Goal: Task Accomplishment & Management: Manage account settings

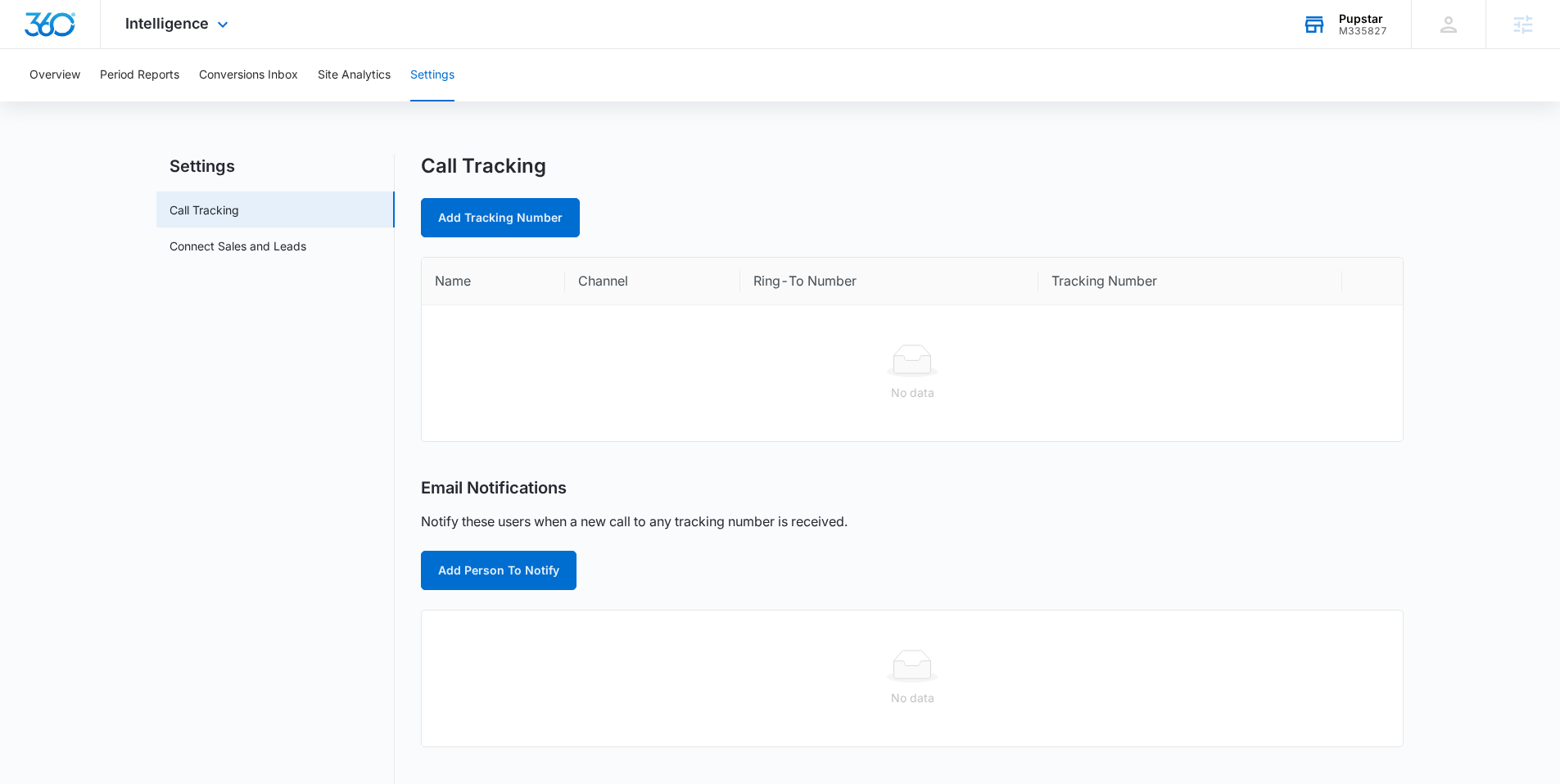
click at [1362, 28] on div "M335827" at bounding box center [1363, 31] width 48 height 12
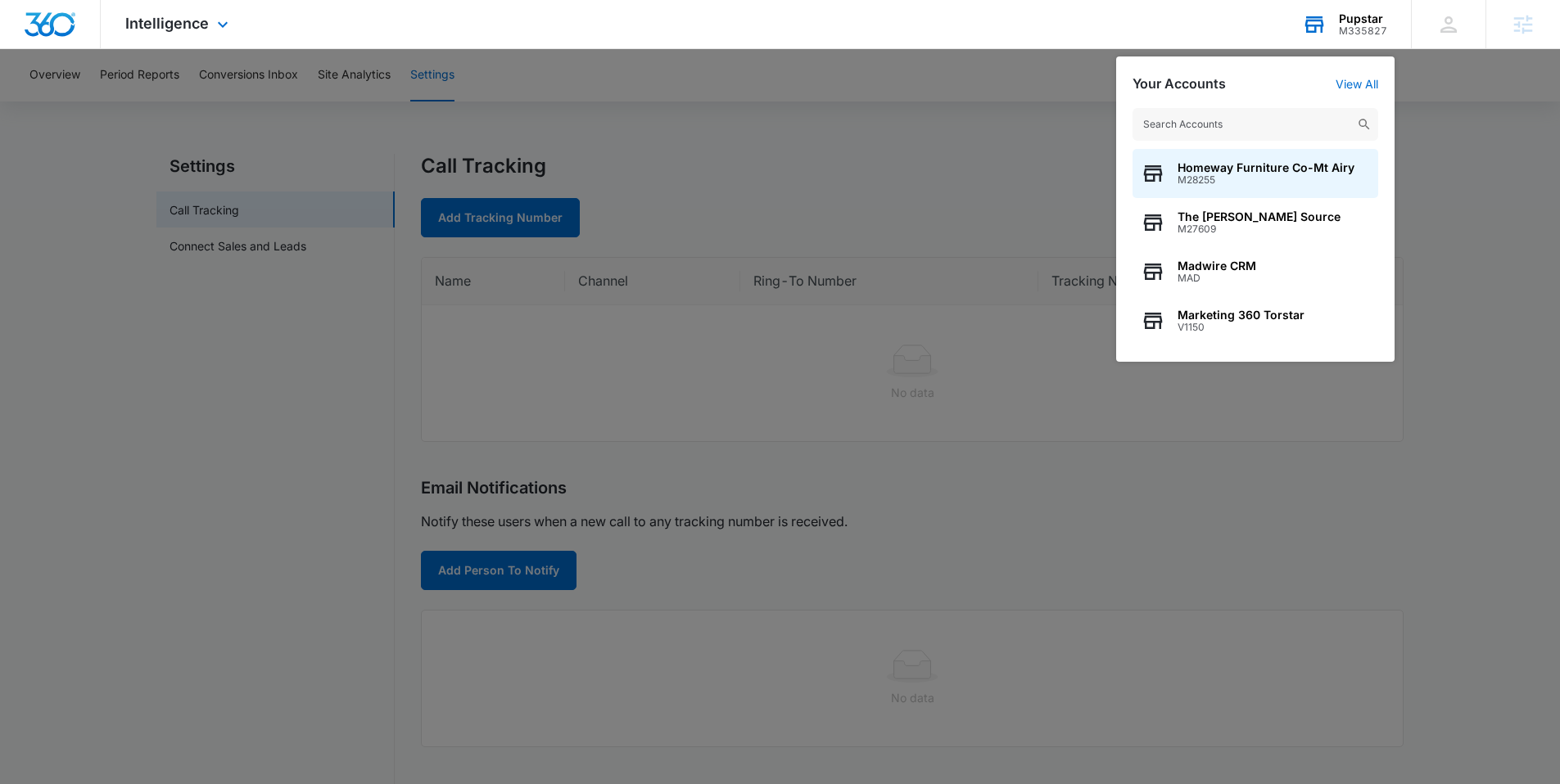
click at [1293, 131] on input "text" at bounding box center [1255, 124] width 246 height 33
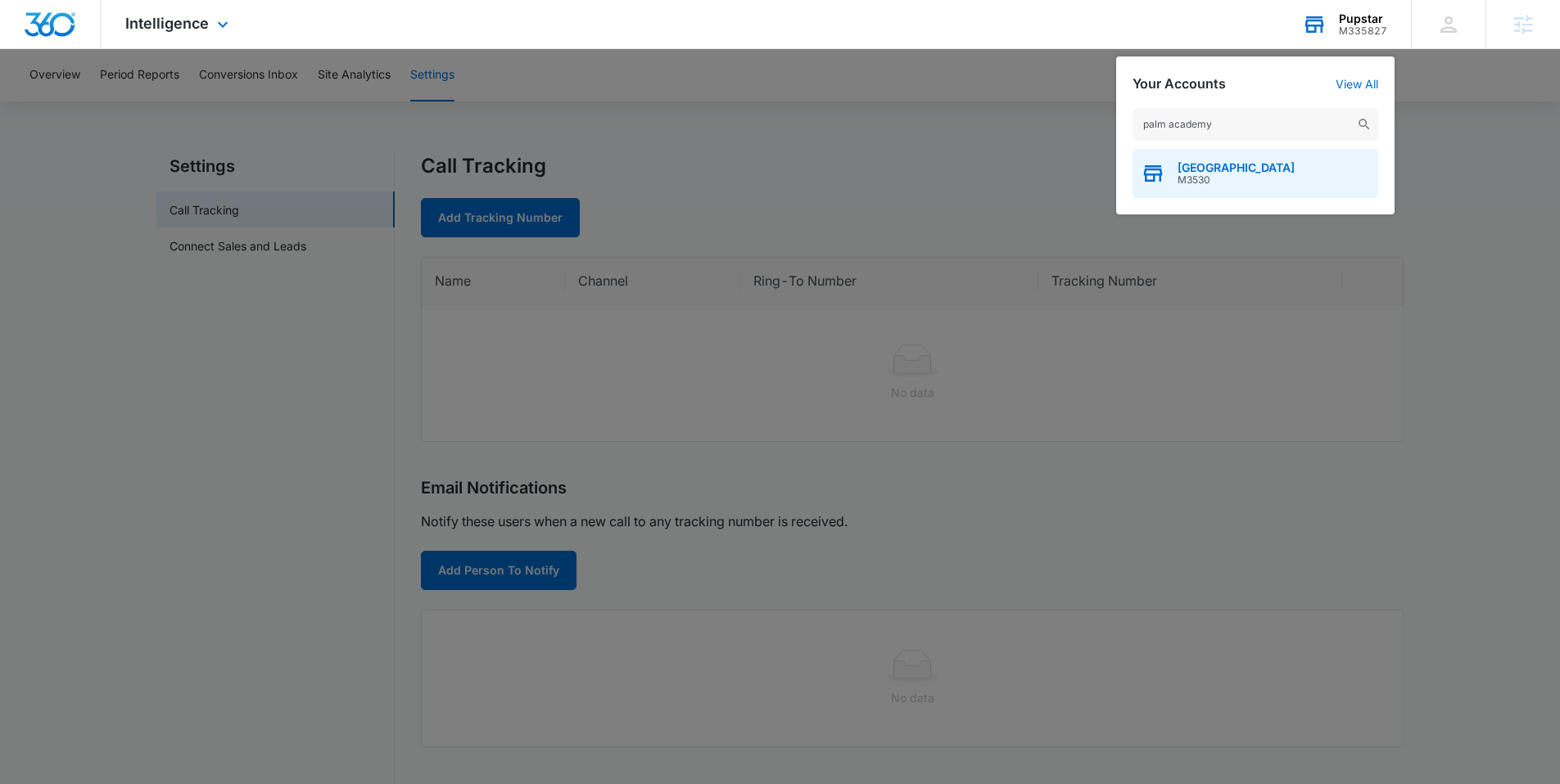
type input "palm academy"
click at [1227, 176] on span "M3530" at bounding box center [1236, 180] width 117 height 12
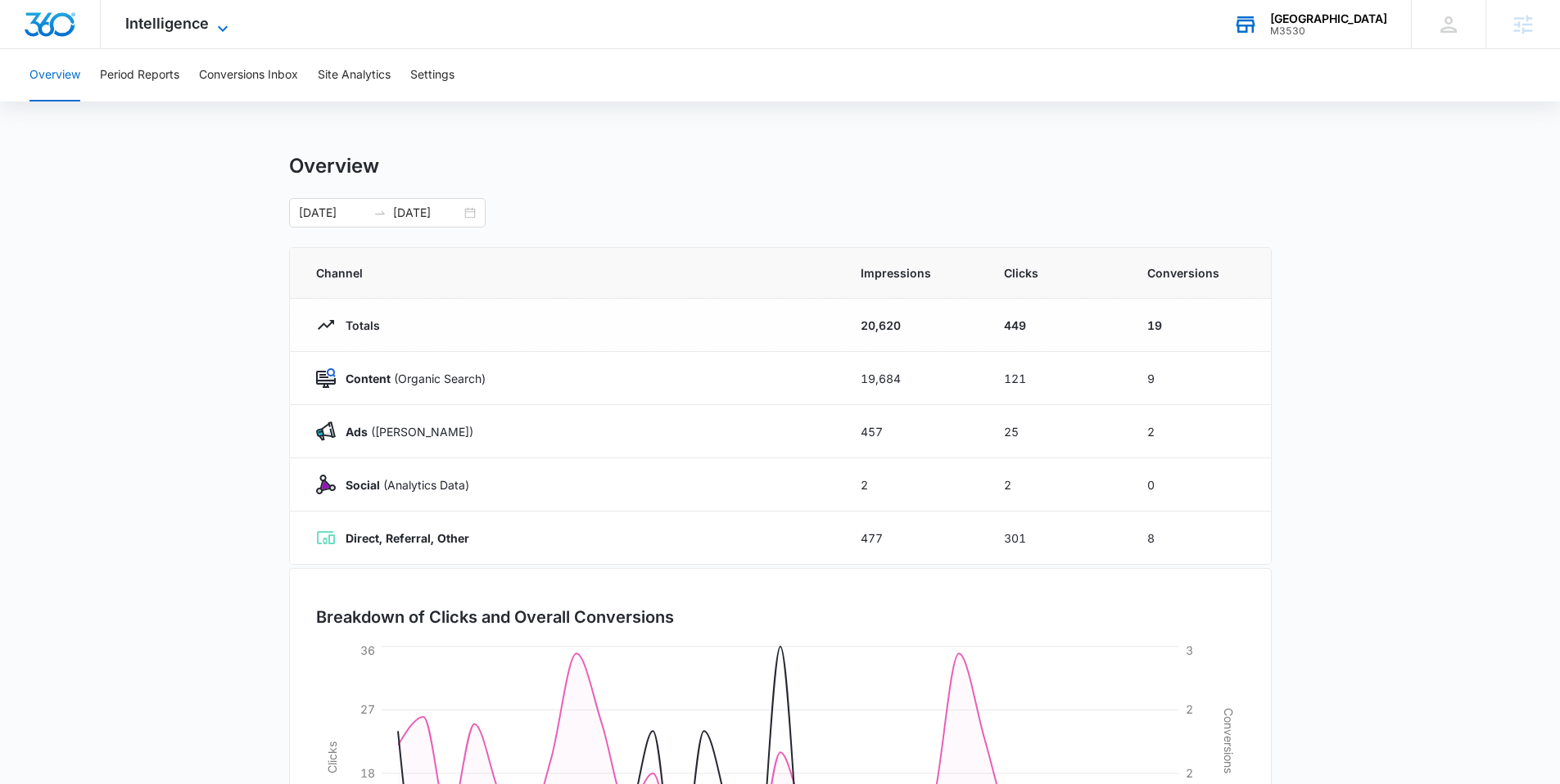
click at [177, 18] on span "Intelligence" at bounding box center [167, 23] width 83 height 17
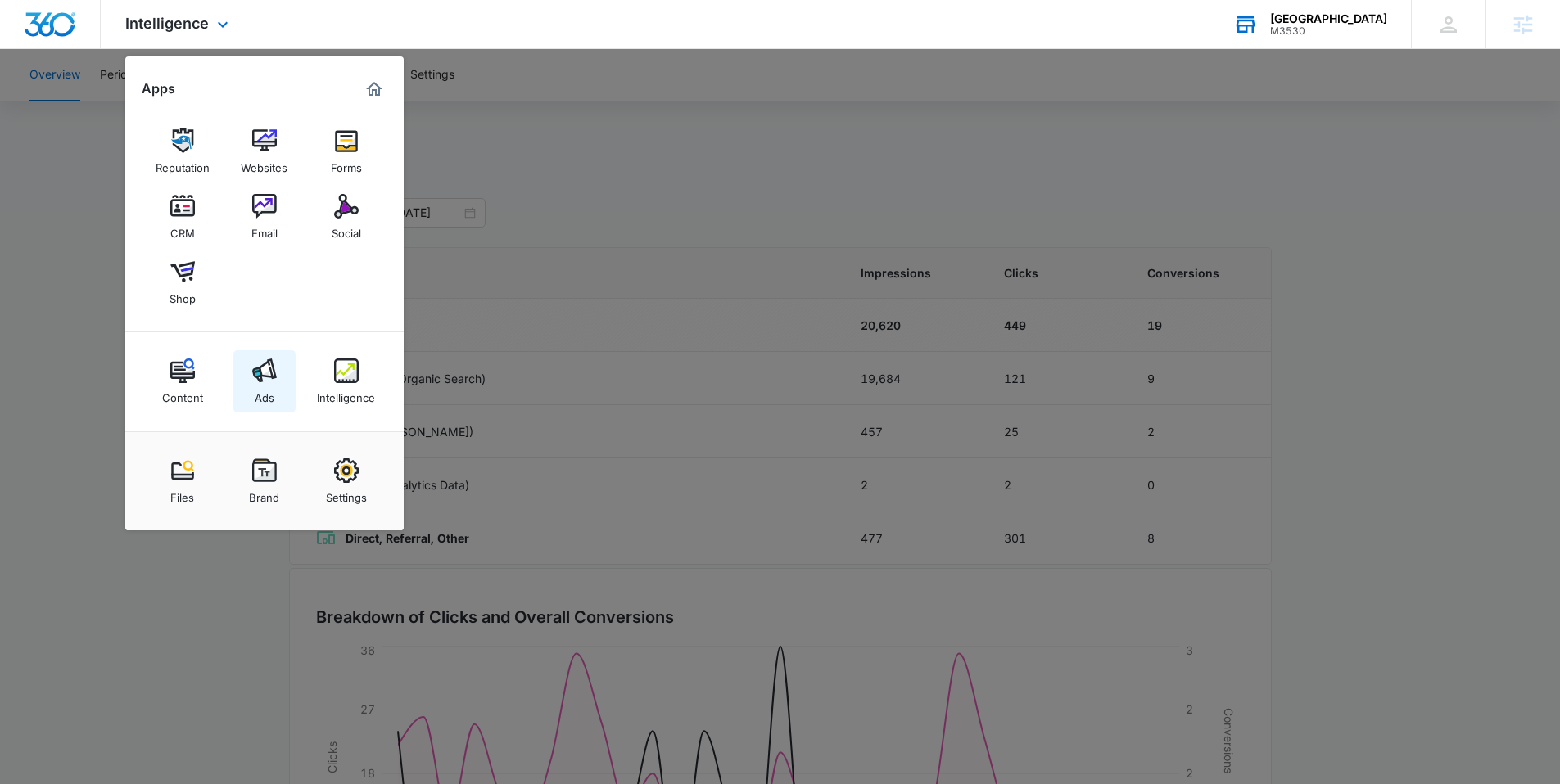
click at [269, 366] on img at bounding box center [264, 371] width 25 height 25
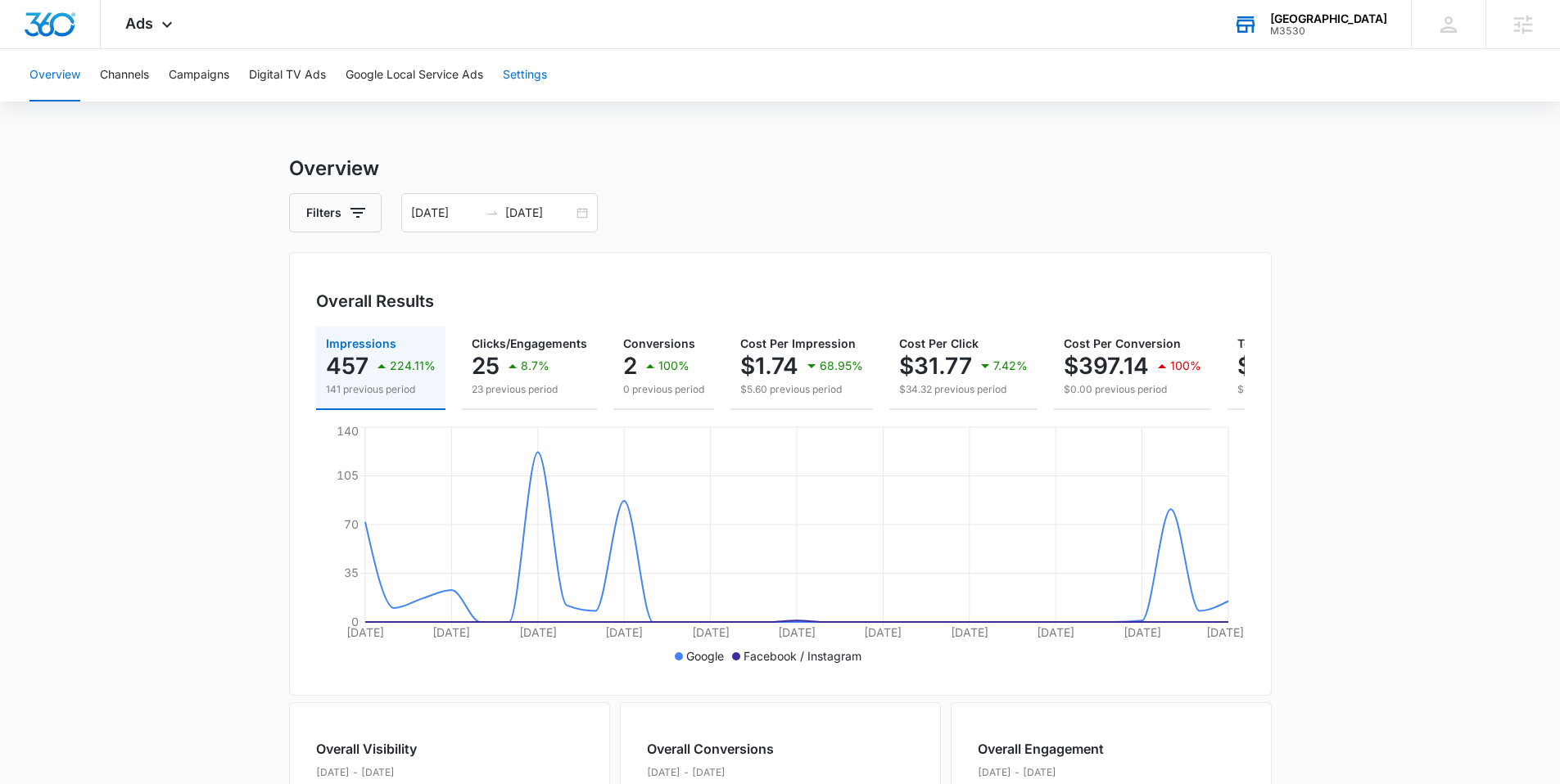
click at [540, 80] on button "Settings" at bounding box center [525, 74] width 44 height 52
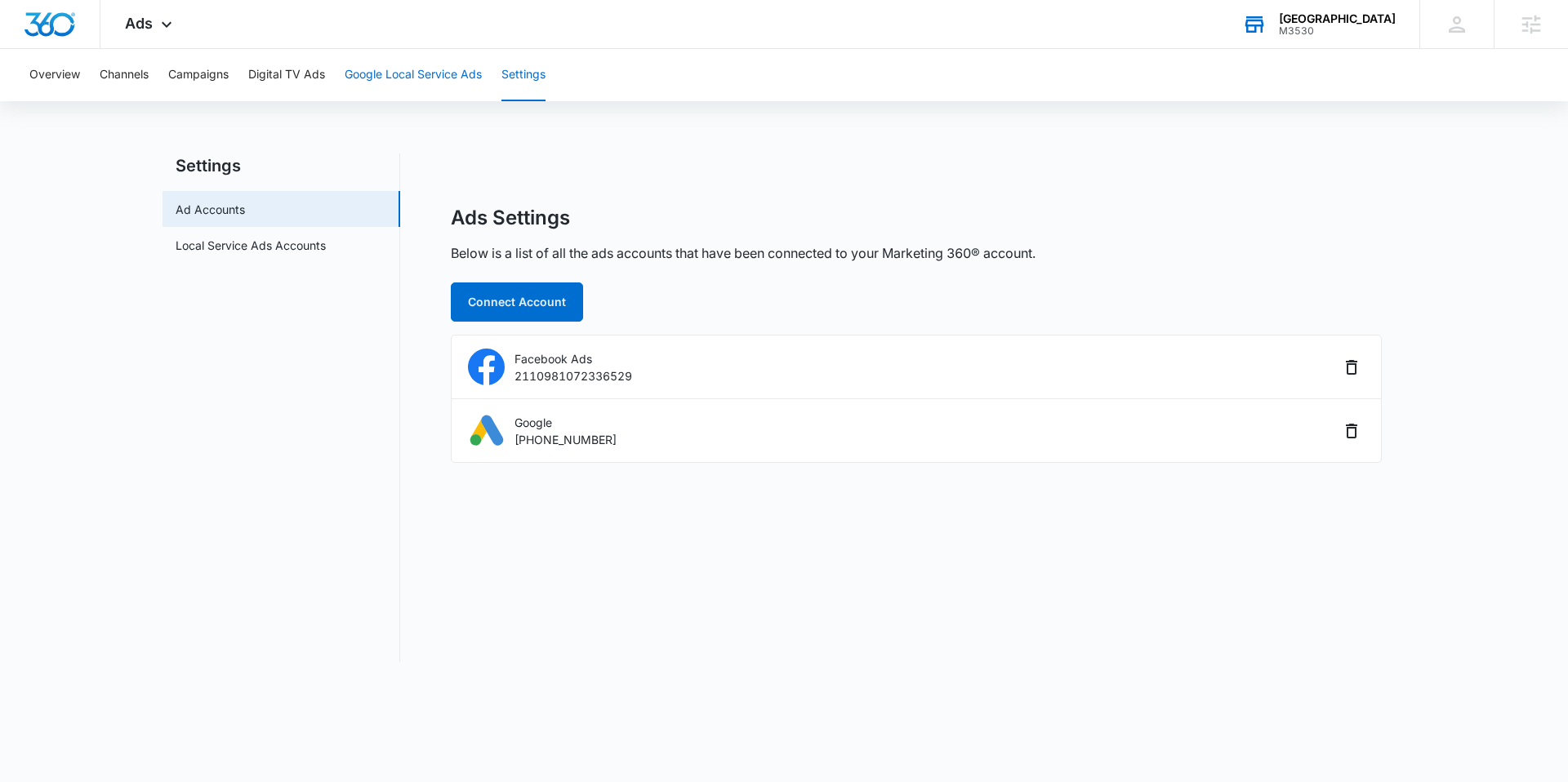
click at [400, 76] on button "Google Local Service Ads" at bounding box center [412, 74] width 137 height 52
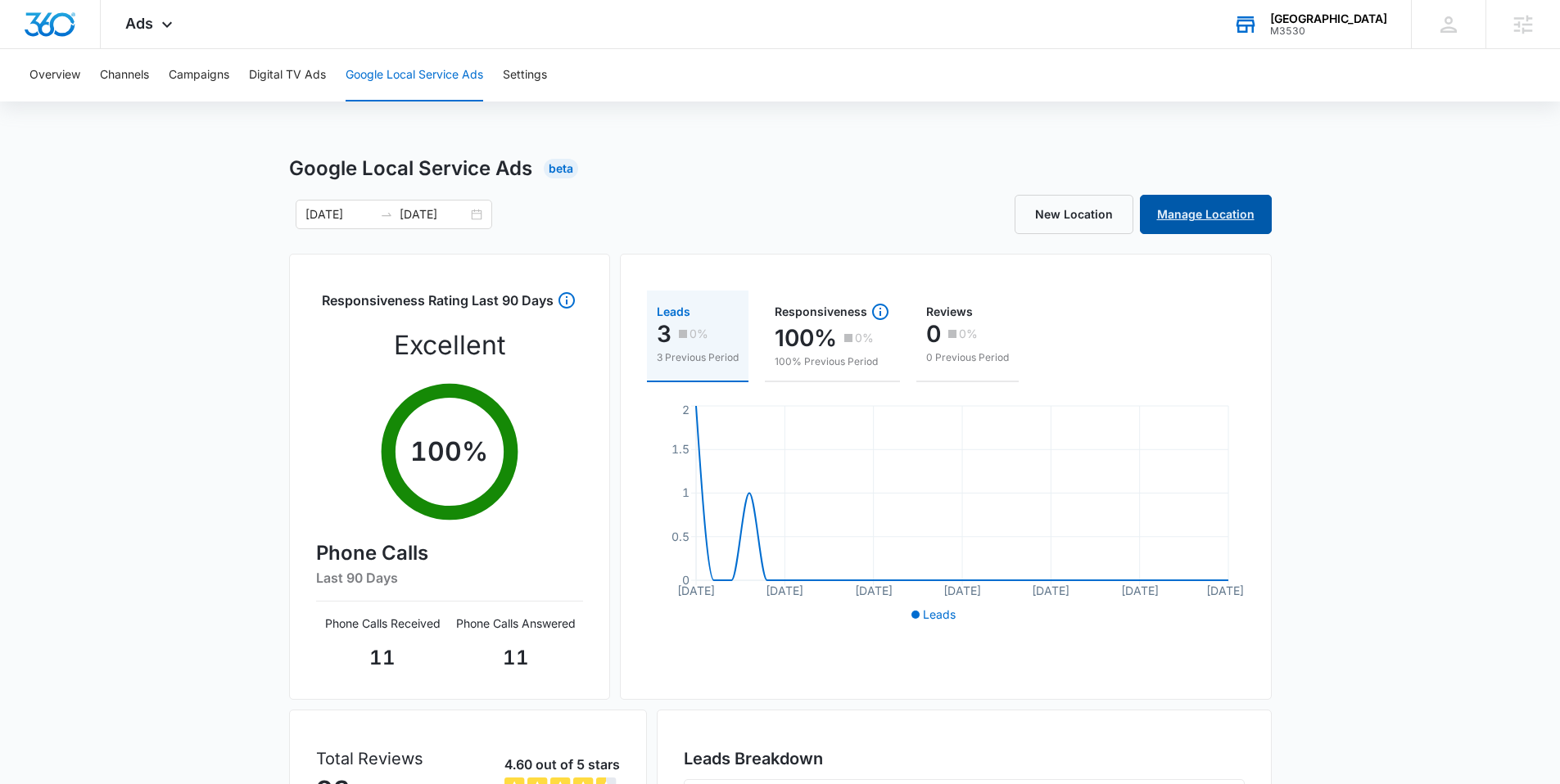
click at [1189, 213] on link "Manage Location" at bounding box center [1206, 215] width 132 height 39
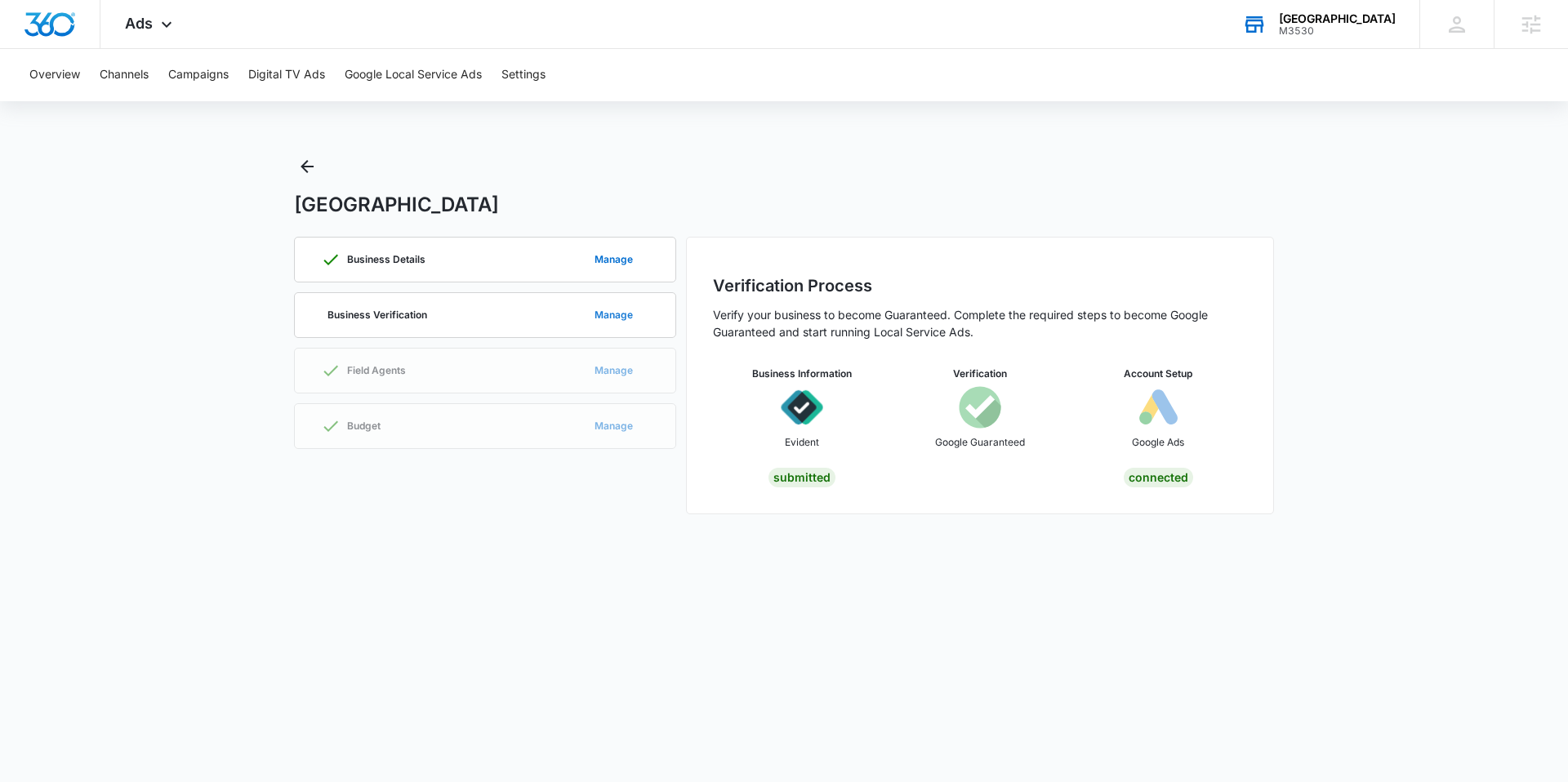
click at [611, 312] on button "Manage" at bounding box center [613, 315] width 71 height 39
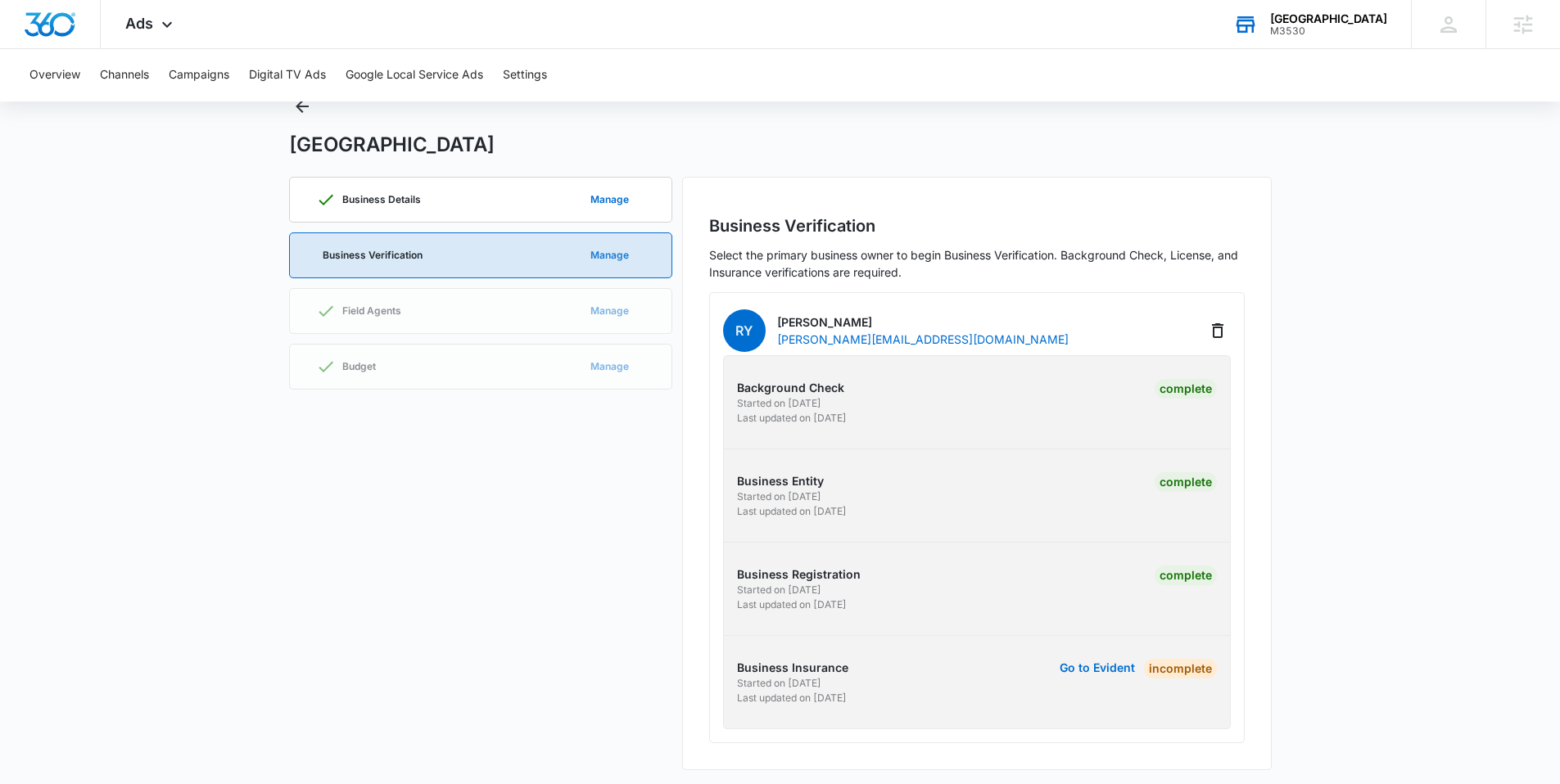
scroll to position [67, 0]
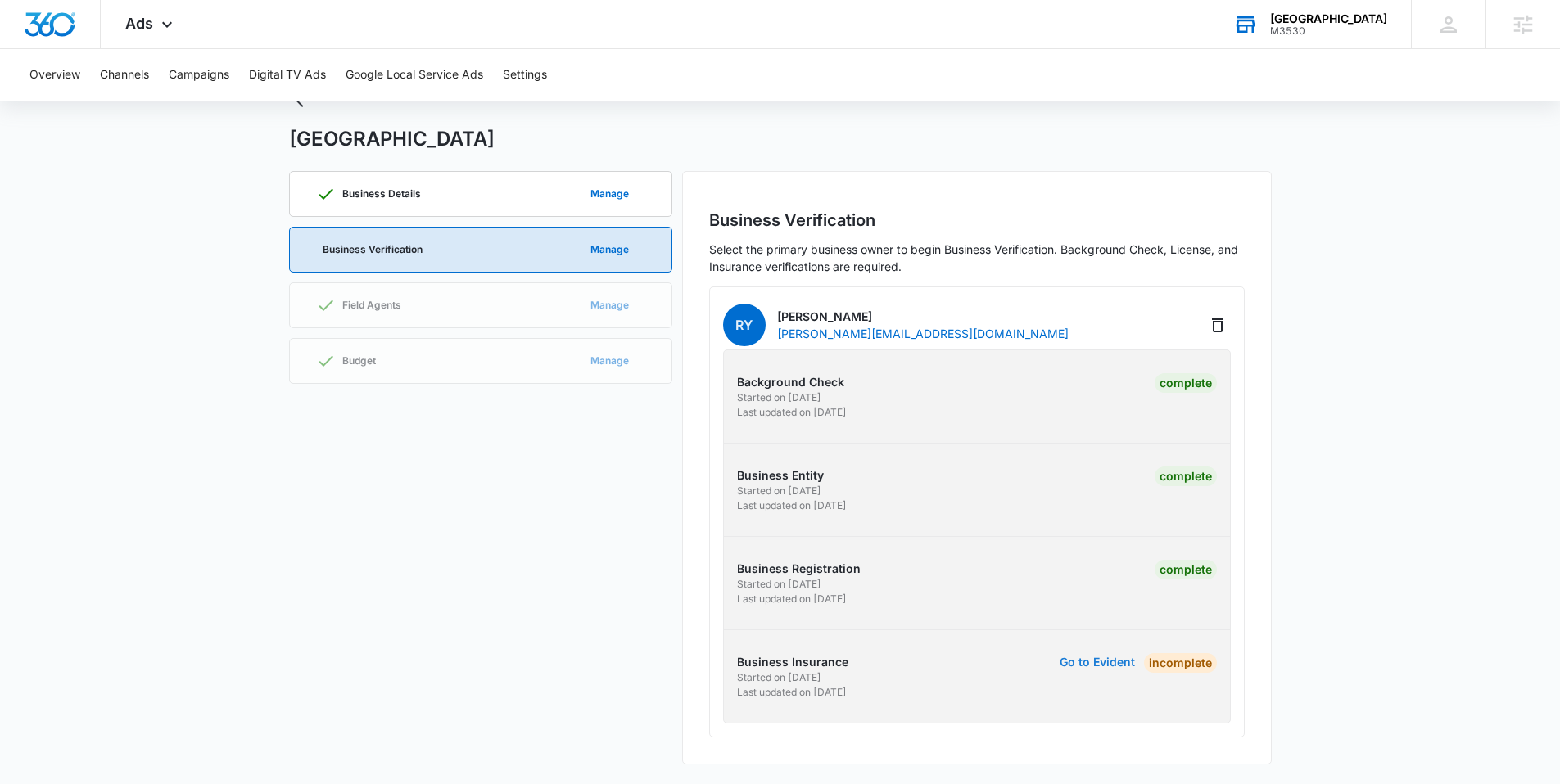
click at [1083, 662] on button "Go to Evident" at bounding box center [1097, 662] width 75 height 12
